Goal: Check status: Check status

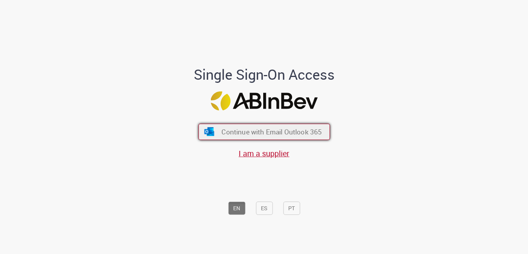
drag, startPoint x: 292, startPoint y: 129, endPoint x: 295, endPoint y: 128, distance: 4.1
click at [292, 129] on span "Continue with Email Outlook 365" at bounding box center [271, 131] width 100 height 9
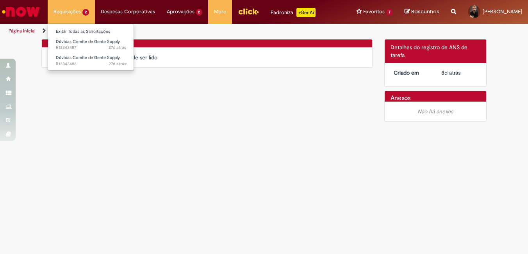
click at [79, 16] on li "Requisições 2 Exibir Todas as Solicitações Dúvidas Comite de Gente Supply 27d a…" at bounding box center [71, 11] width 47 height 23
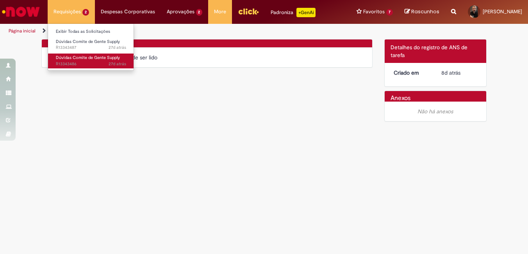
click at [78, 57] on span "Dúvidas Comite de Gente Supply" at bounding box center [88, 58] width 64 height 6
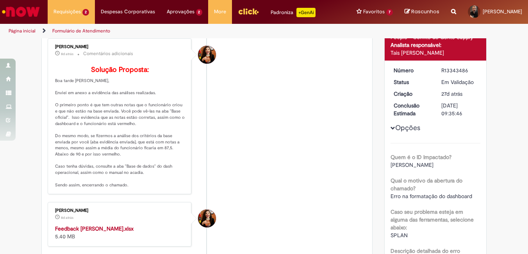
scroll to position [39, 0]
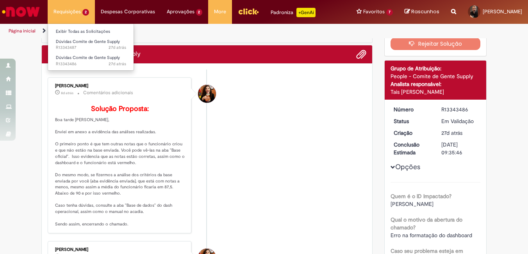
click at [66, 14] on li "Requisições 2 Exibir Todas as Solicitações Dúvidas Comite de Gente Supply 27d a…" at bounding box center [71, 11] width 47 height 23
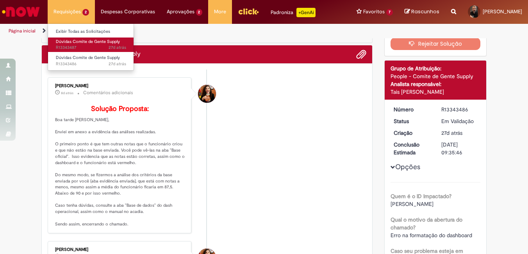
click at [79, 41] on span "Dúvidas Comite de Gente Supply" at bounding box center [88, 42] width 64 height 6
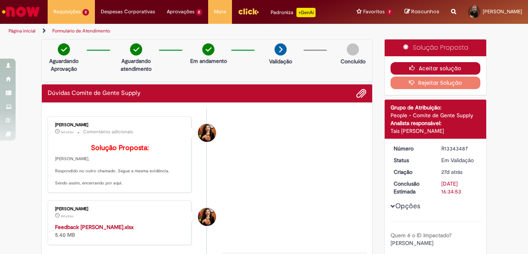
click at [455, 66] on button "Aceitar solução" at bounding box center [435, 68] width 90 height 12
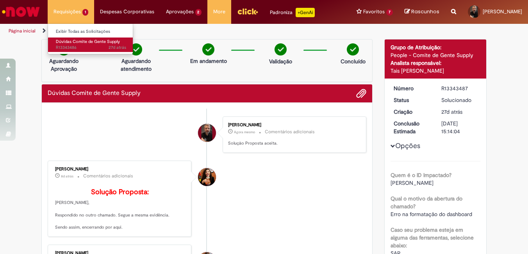
click at [74, 39] on span "Dúvidas Comite de Gente Supply" at bounding box center [88, 42] width 64 height 6
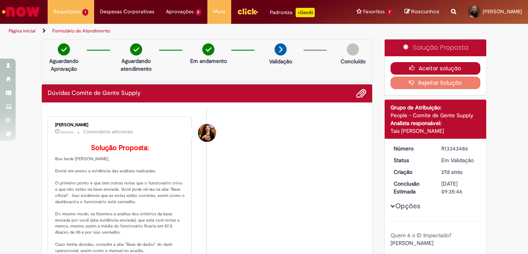
click at [452, 67] on button "Aceitar solução" at bounding box center [435, 68] width 90 height 12
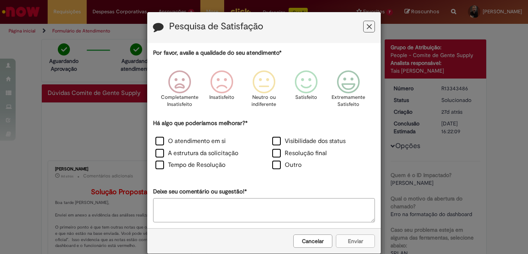
click at [366, 27] on icon "Feedback" at bounding box center [368, 27] width 5 height 8
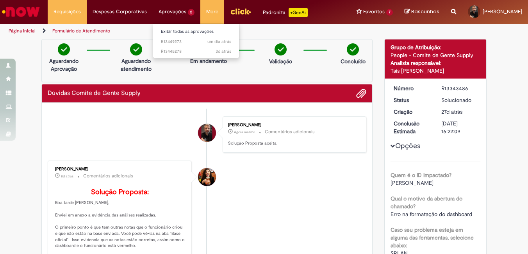
click at [87, 8] on li "Aprovações 2 Exibir todas as aprovações um dia atrás um dia atrás R13449273 3d …" at bounding box center [67, 11] width 39 height 23
click at [171, 40] on span "um dia atrás um dia atrás R13449273" at bounding box center [196, 42] width 70 height 6
